Goal: Information Seeking & Learning: Check status

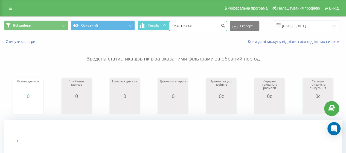
click at [197, 24] on input "0678129808" at bounding box center [198, 26] width 58 height 10
click at [279, 25] on span at bounding box center [278, 25] width 5 height 5
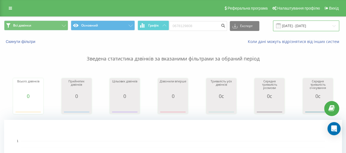
click at [327, 26] on input "[DATE] - [DATE]" at bounding box center [306, 25] width 66 height 11
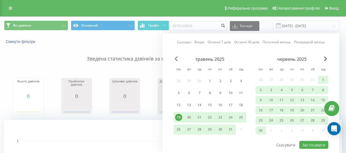
click at [176, 58] on span "Previous Month" at bounding box center [175, 58] width 3 height 5
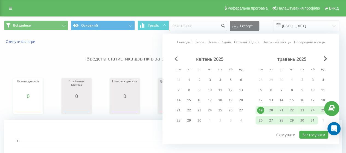
click at [176, 58] on span "Previous Month" at bounding box center [175, 58] width 3 height 5
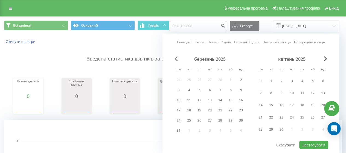
click at [176, 58] on span "Previous Month" at bounding box center [175, 58] width 3 height 5
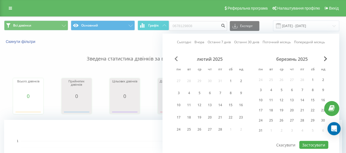
click at [176, 58] on span "Previous Month" at bounding box center [175, 58] width 3 height 5
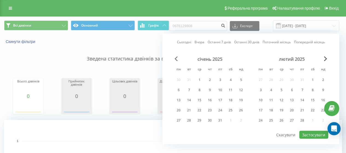
click at [176, 58] on span "Previous Month" at bounding box center [175, 58] width 3 height 5
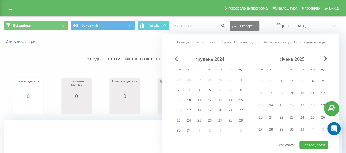
click at [176, 58] on span "Previous Month" at bounding box center [175, 58] width 3 height 5
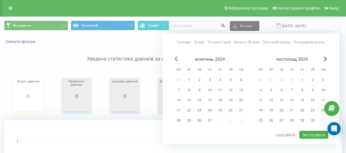
click at [176, 58] on span "Previous Month" at bounding box center [175, 58] width 3 height 5
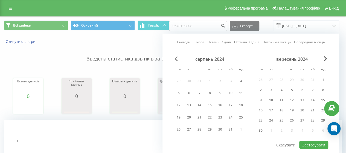
click at [176, 58] on span "Previous Month" at bounding box center [175, 58] width 3 height 5
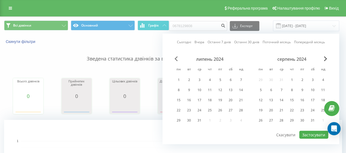
click at [176, 58] on span "Previous Month" at bounding box center [175, 58] width 3 height 5
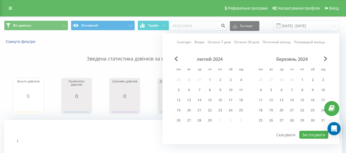
click at [176, 61] on div "лютий 2024" at bounding box center [209, 58] width 73 height 5
click at [176, 60] on span "Previous Month" at bounding box center [175, 58] width 3 height 5
click at [176, 58] on span "Previous Month" at bounding box center [175, 58] width 3 height 5
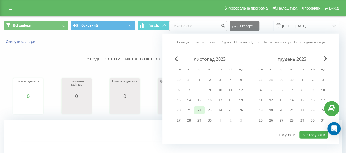
click at [201, 108] on div "22" at bounding box center [199, 110] width 7 height 7
click at [326, 58] on span "Next Month" at bounding box center [324, 58] width 3 height 5
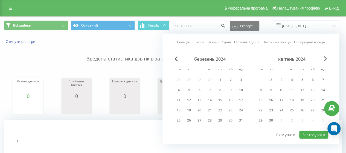
click at [326, 58] on span "Next Month" at bounding box center [324, 58] width 3 height 5
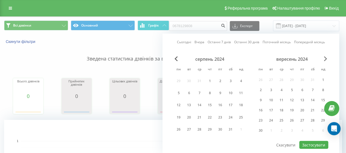
click at [326, 58] on span "Next Month" at bounding box center [324, 58] width 3 height 5
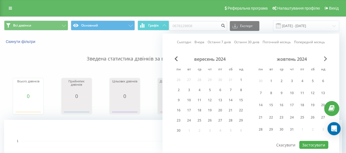
click at [326, 58] on span "Next Month" at bounding box center [324, 58] width 3 height 5
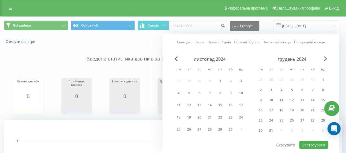
click at [326, 58] on span "Next Month" at bounding box center [324, 58] width 3 height 5
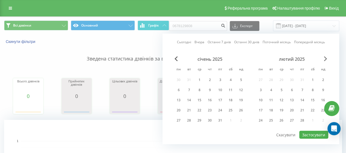
click at [326, 58] on span "Next Month" at bounding box center [324, 58] width 3 height 5
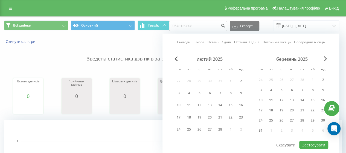
click at [326, 58] on span "Next Month" at bounding box center [324, 58] width 3 height 5
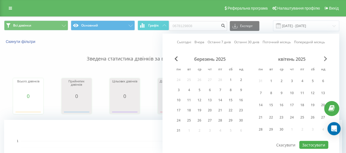
click at [326, 58] on span "Next Month" at bounding box center [324, 58] width 3 height 5
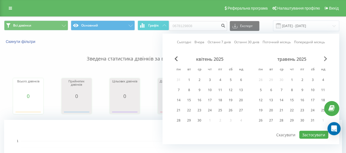
click at [326, 58] on span "Next Month" at bounding box center [324, 58] width 3 height 5
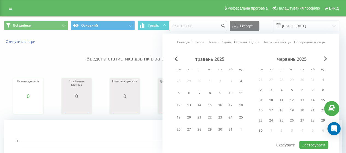
click at [326, 58] on span "Next Month" at bounding box center [324, 58] width 3 height 5
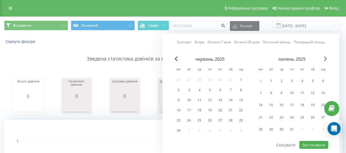
click at [326, 58] on span "Next Month" at bounding box center [324, 58] width 3 height 5
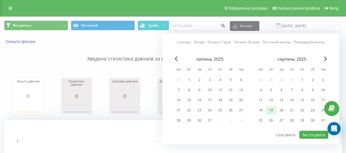
click at [270, 109] on div "19" at bounding box center [270, 110] width 7 height 7
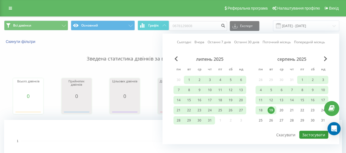
click at [316, 131] on button "Застосувати" at bounding box center [313, 135] width 29 height 8
type input "22.11.2023 - 19.08.2025"
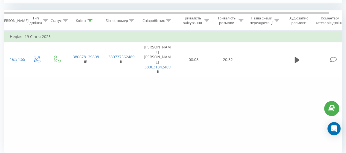
scroll to position [219, 0]
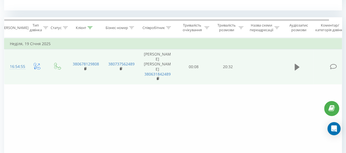
click at [297, 63] on icon at bounding box center [296, 66] width 5 height 7
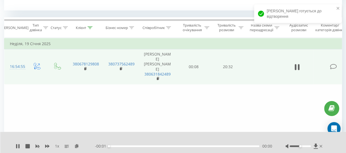
click at [113, 146] on div "00:00" at bounding box center [184, 146] width 150 height 2
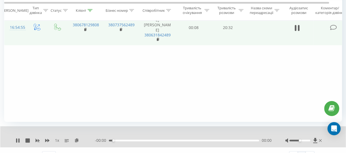
scroll to position [267, 0]
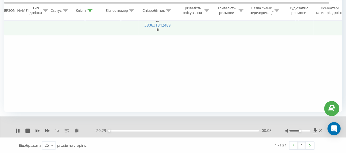
click at [302, 129] on div at bounding box center [299, 130] width 21 height 2
click at [303, 130] on div at bounding box center [299, 130] width 21 height 2
click at [177, 119] on div "1 x - 20:22 00:09 00:09" at bounding box center [172, 126] width 345 height 21
click at [47, 129] on icon at bounding box center [47, 130] width 4 height 4
click at [114, 129] on div "00:46" at bounding box center [184, 130] width 150 height 2
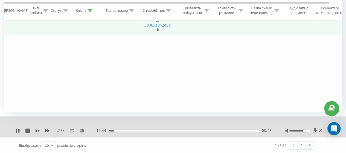
click at [116, 130] on div "00:48" at bounding box center [184, 130] width 150 height 2
click at [117, 129] on div "01:13" at bounding box center [184, 130] width 150 height 2
click at [39, 130] on icon at bounding box center [38, 130] width 4 height 3
click at [300, 130] on div at bounding box center [299, 130] width 21 height 2
click at [129, 130] on div "02:27" at bounding box center [184, 130] width 150 height 2
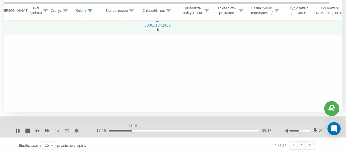
click at [132, 129] on div "03:16" at bounding box center [184, 130] width 150 height 2
click at [135, 129] on div "03:17" at bounding box center [184, 130] width 150 height 2
click at [139, 130] on div "03:45" at bounding box center [184, 130] width 150 height 2
click at [141, 130] on div "04:30" at bounding box center [184, 130] width 150 height 2
click at [146, 129] on div "00:00" at bounding box center [184, 130] width 150 height 2
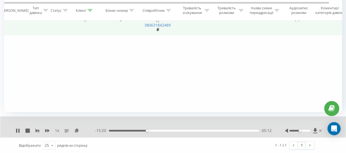
click at [154, 130] on div "05:12" at bounding box center [184, 130] width 150 height 2
click at [166, 130] on div "00:00" at bounding box center [184, 130] width 150 height 2
click at [301, 130] on div at bounding box center [299, 130] width 21 height 2
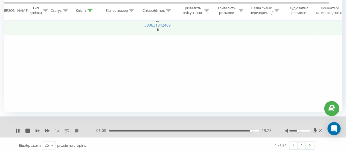
click at [298, 129] on div at bounding box center [299, 130] width 21 height 2
click at [299, 130] on div at bounding box center [299, 130] width 21 height 2
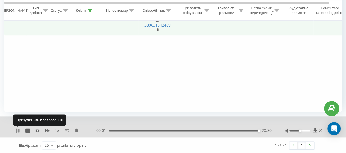
click at [19, 129] on icon at bounding box center [18, 130] width 1 height 4
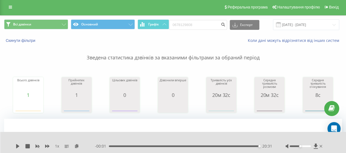
scroll to position [0, 0]
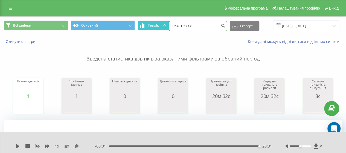
drag, startPoint x: 199, startPoint y: 26, endPoint x: 164, endPoint y: 28, distance: 34.7
click at [165, 27] on div "Всі дзвінки Основний Графік 0678129808 Експорт .csv .xls .xlsx 22.11.2023 - 19.…" at bounding box center [172, 25] width 337 height 11
paste input "502287671"
type input "0502287671"
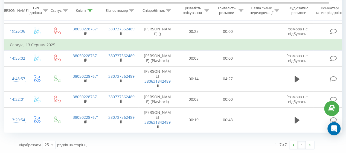
scroll to position [347, 0]
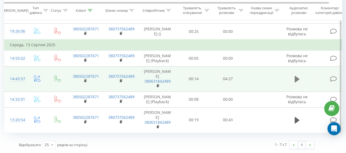
click at [298, 75] on icon at bounding box center [296, 79] width 5 height 8
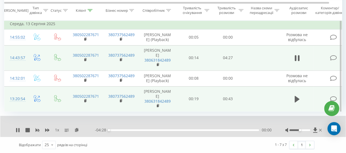
scroll to position [368, 0]
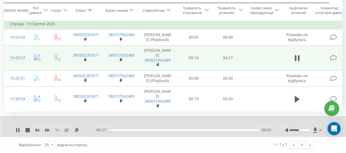
click at [113, 130] on div "00:01" at bounding box center [184, 130] width 150 height 2
click at [119, 130] on div "00:19" at bounding box center [184, 130] width 150 height 2
click at [130, 130] on div "00:20" at bounding box center [184, 130] width 150 height 2
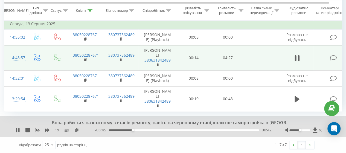
click at [138, 129] on div "00:42" at bounding box center [184, 130] width 150 height 2
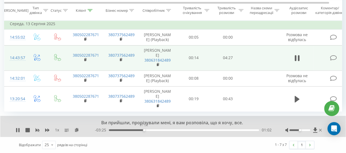
click at [144, 130] on div "01:02" at bounding box center [184, 130] width 150 height 2
click at [149, 130] on div "01:03" at bounding box center [184, 130] width 150 height 2
click at [156, 130] on div "01:15" at bounding box center [184, 130] width 150 height 2
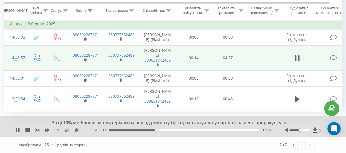
click at [160, 129] on div "01:24" at bounding box center [184, 130] width 150 height 2
drag, startPoint x: 163, startPoint y: 129, endPoint x: 167, endPoint y: 129, distance: 3.3
click at [164, 129] on div "01:37" at bounding box center [184, 130] width 150 height 2
click at [169, 129] on div "01:48" at bounding box center [184, 130] width 150 height 2
click at [174, 129] on div "- 02:39 01:48 01:48" at bounding box center [183, 129] width 176 height 5
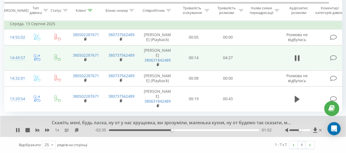
click at [302, 130] on div at bounding box center [299, 130] width 21 height 2
click at [174, 130] on div "01:53" at bounding box center [184, 130] width 150 height 2
click at [180, 130] on div "01:57" at bounding box center [184, 130] width 150 height 2
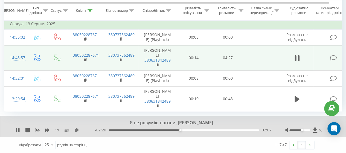
click at [182, 130] on div "02:07" at bounding box center [184, 130] width 150 height 2
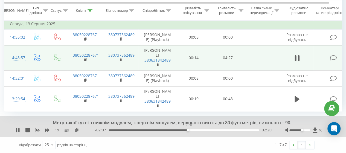
click at [187, 130] on div "02:20" at bounding box center [184, 130] width 150 height 2
click at [192, 130] on div "02:29" at bounding box center [184, 130] width 150 height 2
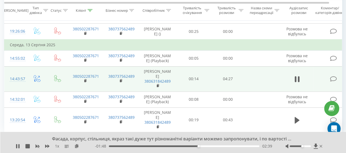
drag, startPoint x: 18, startPoint y: 145, endPoint x: 32, endPoint y: 105, distance: 42.4
click at [18, 145] on icon at bounding box center [18, 146] width 4 height 4
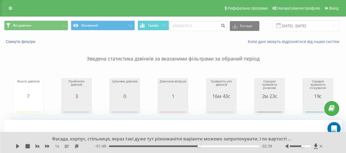
scroll to position [0, 0]
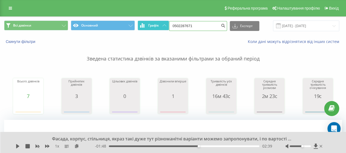
drag, startPoint x: 199, startPoint y: 25, endPoint x: 166, endPoint y: 27, distance: 33.4
click at [166, 27] on div "Всі дзвінки Основний Графік 0502287671 Експорт .csv .xls .xlsx 19.05.2025 - 19.…" at bounding box center [172, 25] width 337 height 11
paste input "3576228"
type input "0503576228"
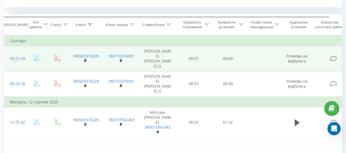
scroll to position [246, 0]
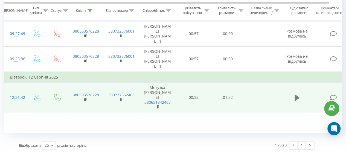
click at [295, 94] on icon at bounding box center [296, 97] width 5 height 7
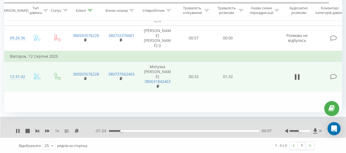
scroll to position [267, 0]
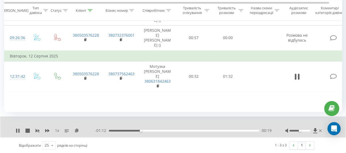
click at [301, 130] on div at bounding box center [299, 130] width 21 height 2
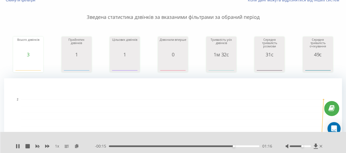
scroll to position [0, 0]
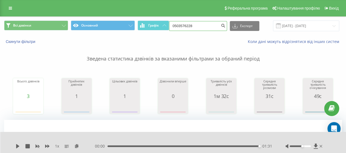
drag, startPoint x: 196, startPoint y: 24, endPoint x: 172, endPoint y: 25, distance: 23.8
click at [172, 25] on input "0503576228" at bounding box center [198, 26] width 58 height 10
paste input "663878139"
type input "0663878139"
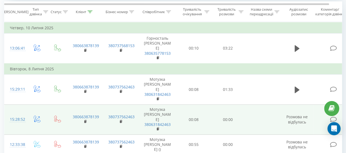
scroll to position [219, 0]
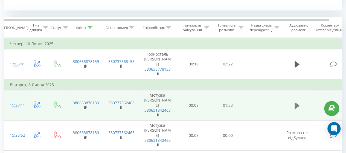
click at [296, 103] on icon at bounding box center [296, 105] width 5 height 7
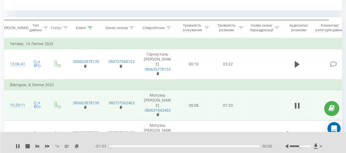
click at [116, 146] on div "00:00" at bounding box center [184, 146] width 150 height 2
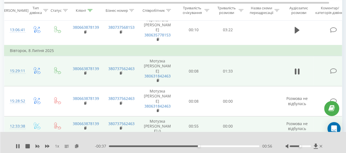
scroll to position [171, 0]
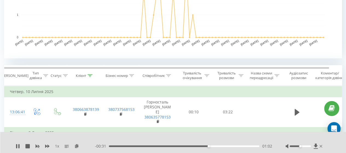
click at [229, 145] on div "01:02" at bounding box center [184, 146] width 150 height 2
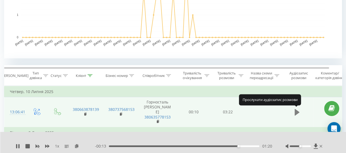
click at [295, 111] on icon at bounding box center [296, 112] width 5 height 7
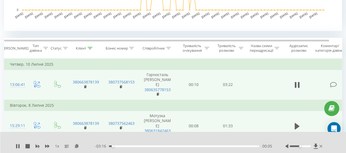
scroll to position [225, 0]
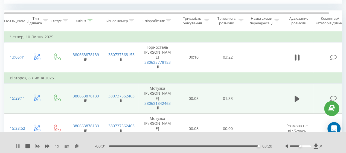
click at [16, 147] on icon at bounding box center [16, 146] width 1 height 4
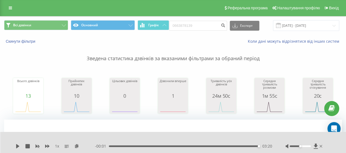
scroll to position [0, 0]
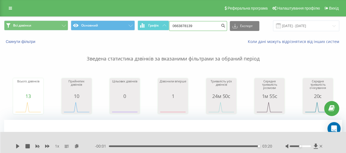
drag, startPoint x: 199, startPoint y: 27, endPoint x: 170, endPoint y: 28, distance: 28.7
click at [170, 28] on div "Всі дзвінки Основний Графік 0663878139 Експорт .csv .xls .xlsx [DATE] - [DATE]" at bounding box center [172, 25] width 337 height 11
paste input "32873464"
type input "0632873464"
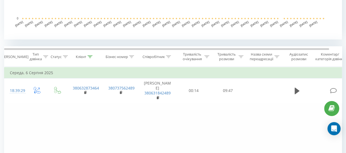
scroll to position [191, 0]
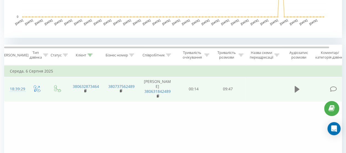
click at [296, 91] on icon at bounding box center [296, 89] width 5 height 7
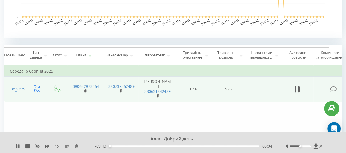
scroll to position [219, 0]
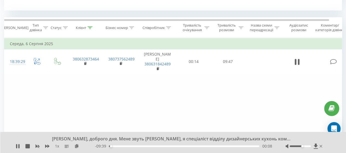
click at [302, 146] on div at bounding box center [299, 146] width 21 height 2
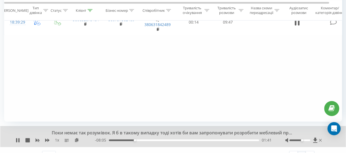
scroll to position [267, 0]
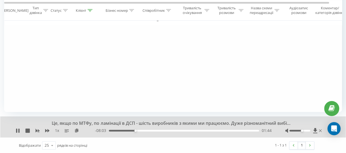
click at [303, 130] on div at bounding box center [299, 130] width 21 height 2
click at [305, 130] on div at bounding box center [299, 130] width 21 height 2
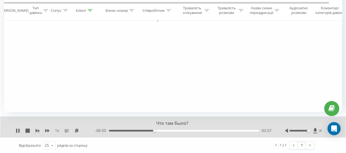
click at [308, 130] on div at bounding box center [299, 130] width 21 height 2
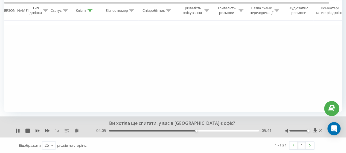
click at [256, 63] on div "Фільтрувати за умовою Дорівнює Введіть значення Скасувати OK Фільтрувати за умо…" at bounding box center [172, 50] width 337 height 123
click at [288, 81] on div "Фільтрувати за умовою Дорівнює Введіть значення Скасувати OK Фільтрувати за умо…" at bounding box center [172, 50] width 337 height 123
drag, startPoint x: 308, startPoint y: 131, endPoint x: 311, endPoint y: 131, distance: 3.4
click at [311, 131] on div at bounding box center [304, 130] width 38 height 5
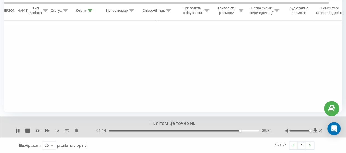
click at [258, 86] on div "Фільтрувати за умовою Дорівнює Введіть значення Скасувати OK Фільтрувати за умо…" at bounding box center [172, 50] width 337 height 123
click at [17, 130] on icon at bounding box center [17, 130] width 3 height 4
